Goal: Information Seeking & Learning: Check status

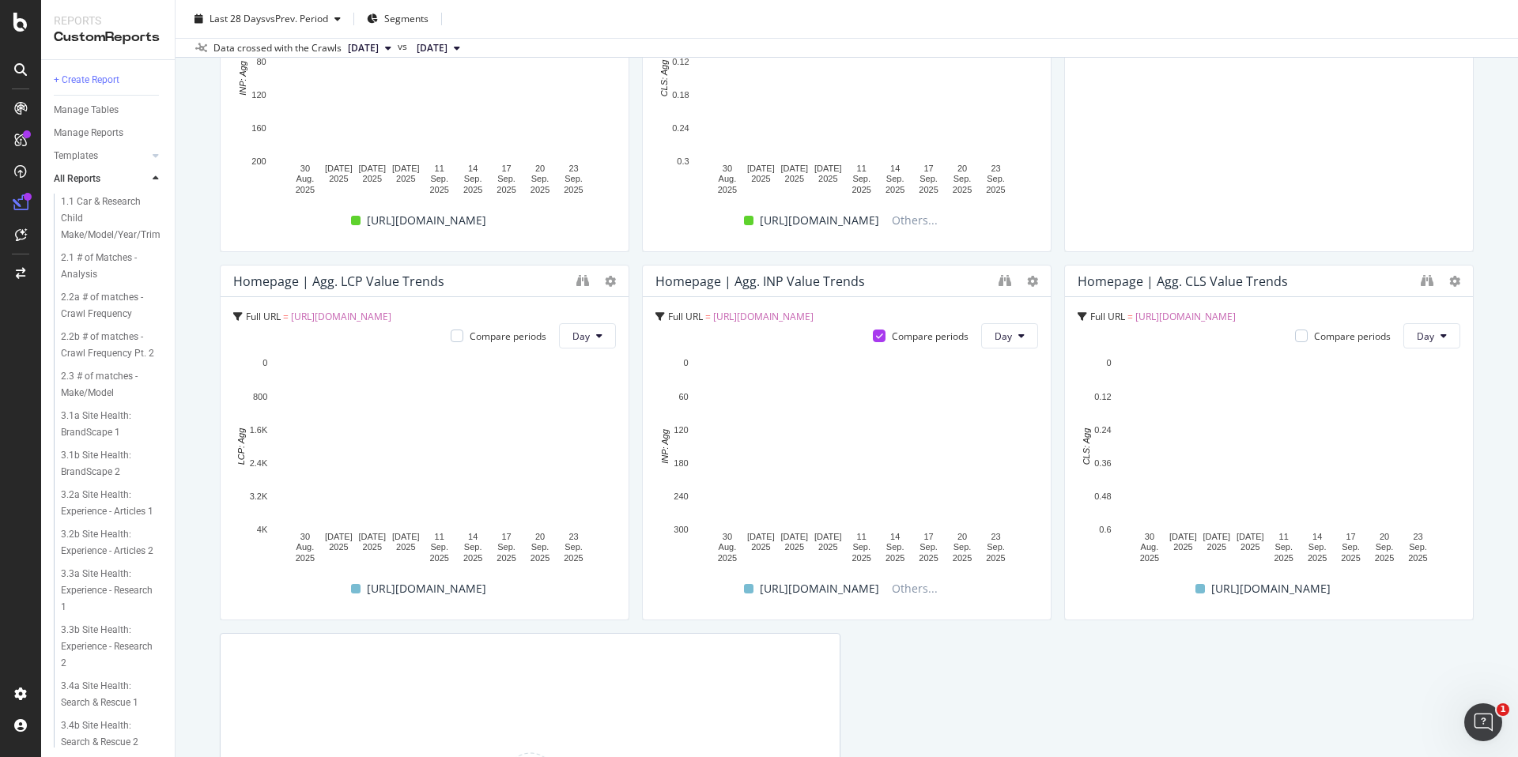
scroll to position [637, 0]
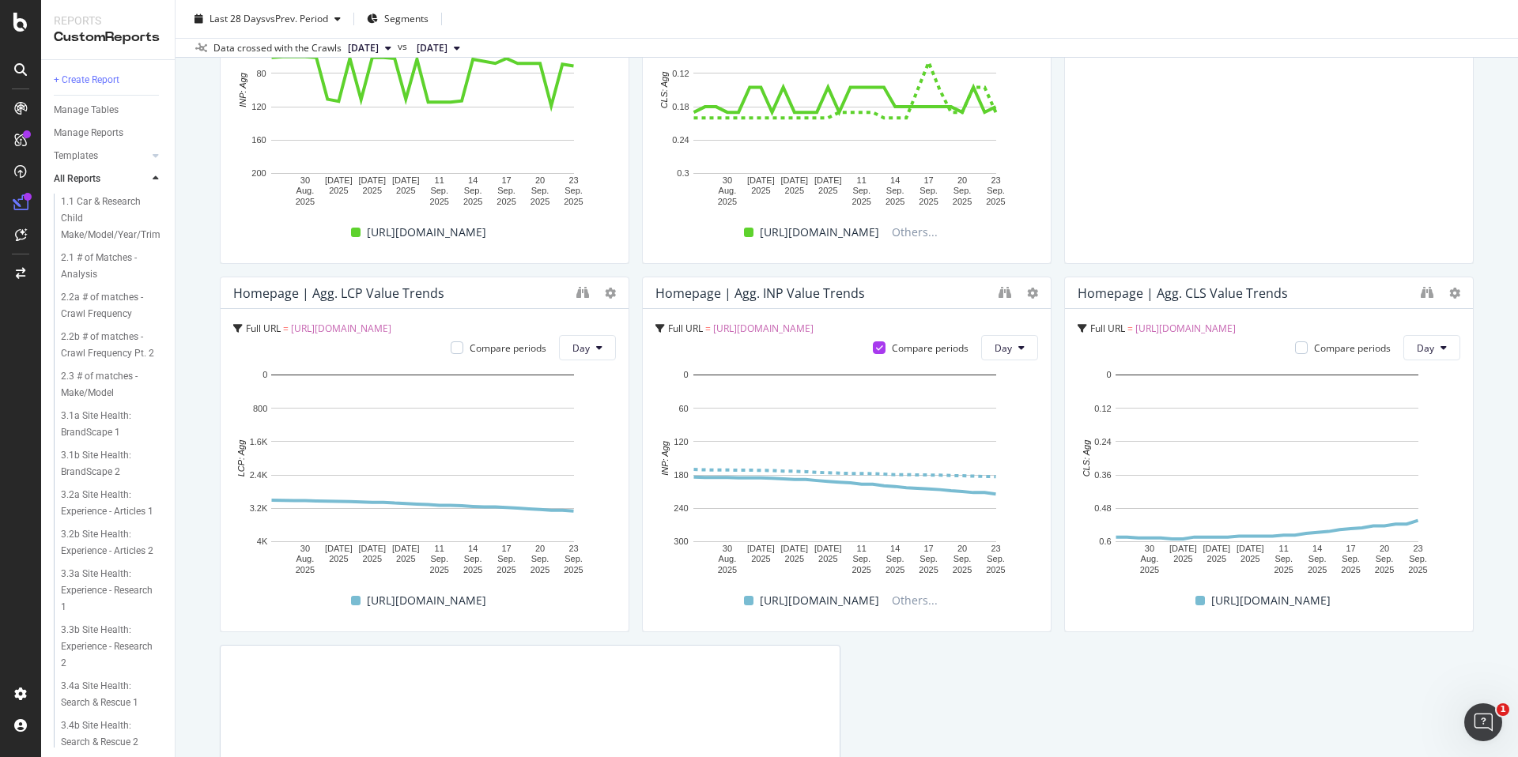
click at [1184, 291] on div "Homepage | Agg. CLS Value Trends" at bounding box center [1183, 293] width 210 height 16
